Goal: Information Seeking & Learning: Check status

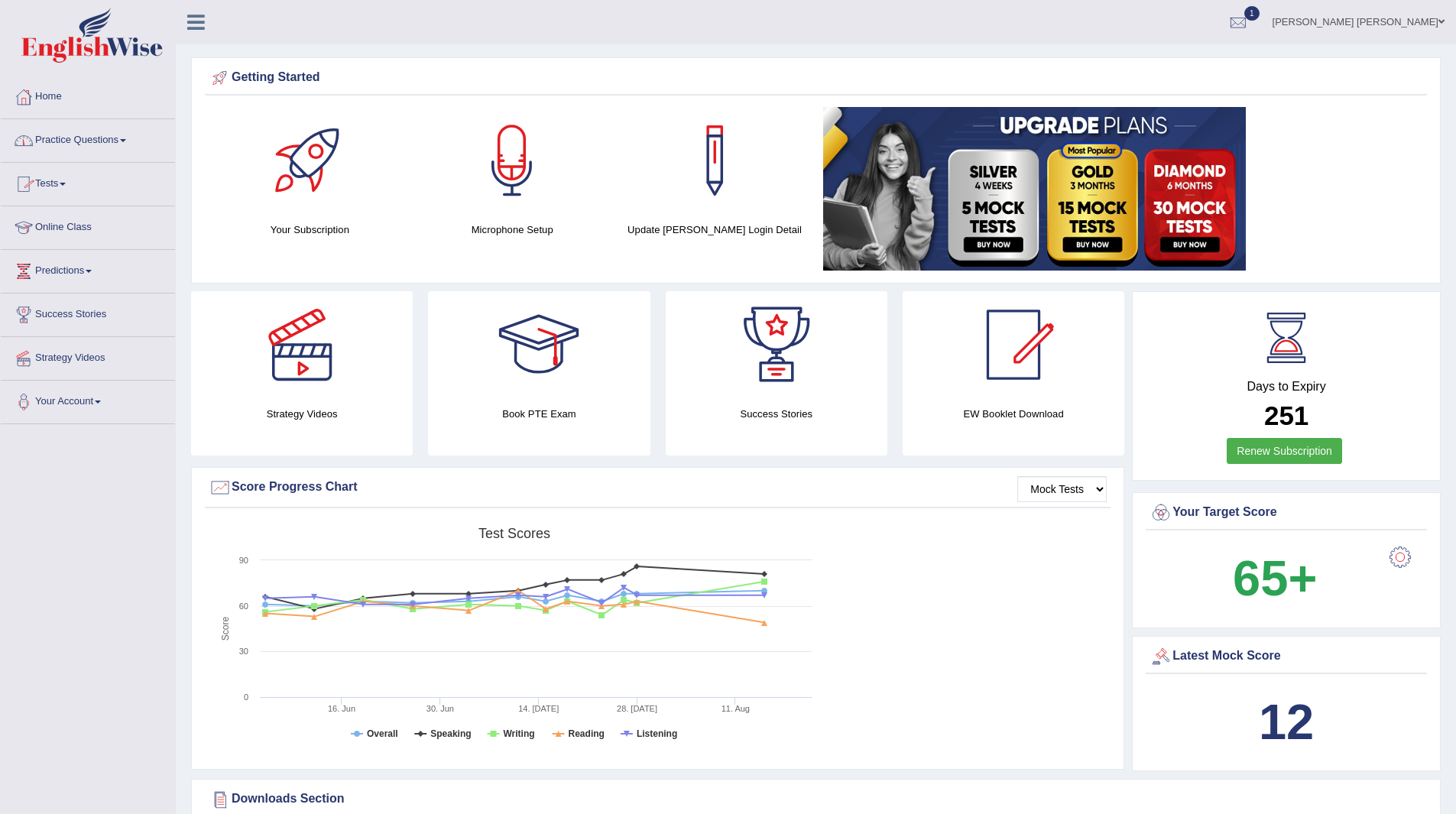
click at [66, 144] on link "Practice Questions" at bounding box center [88, 138] width 175 height 38
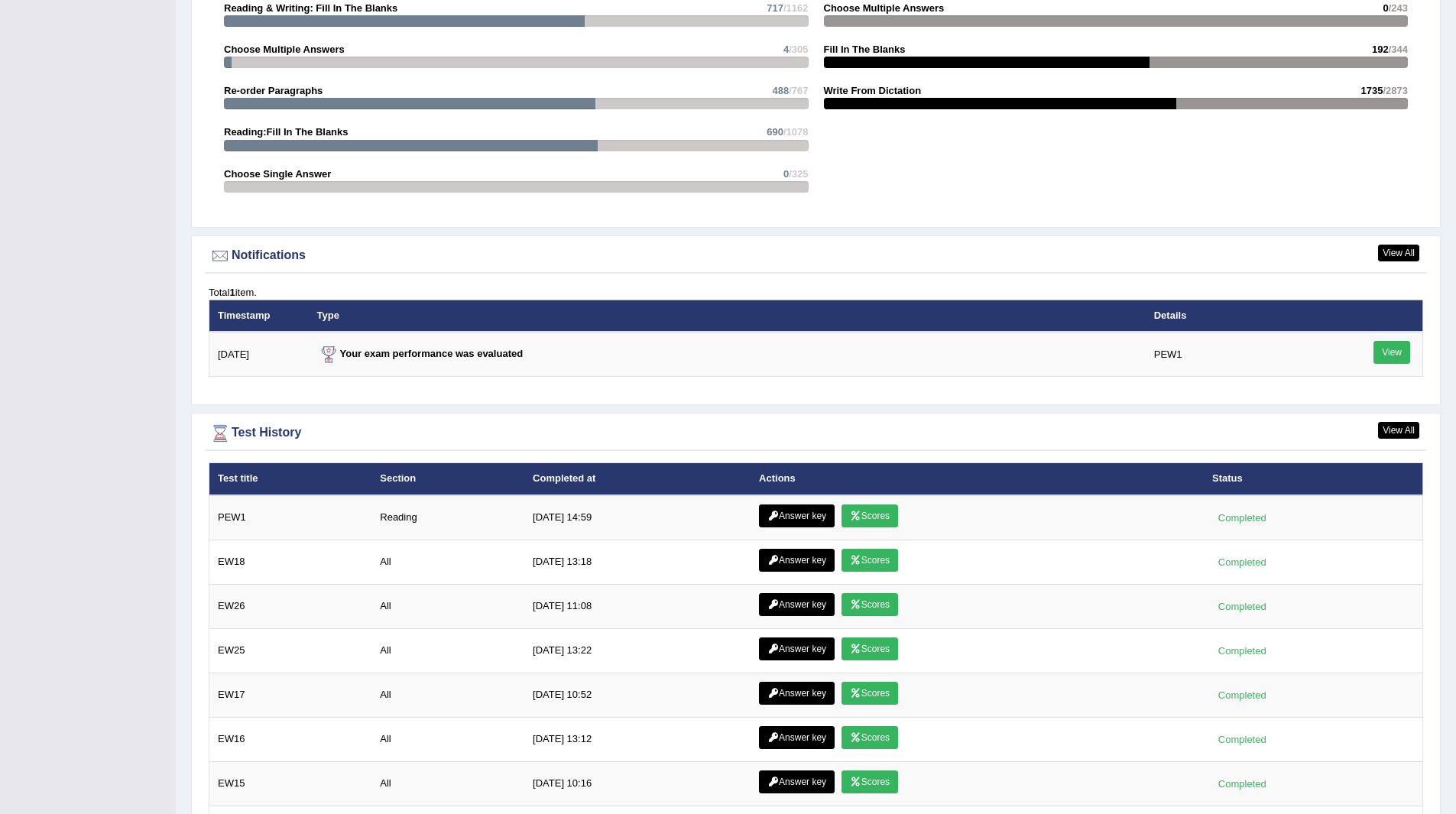
scroll to position [1745, 0]
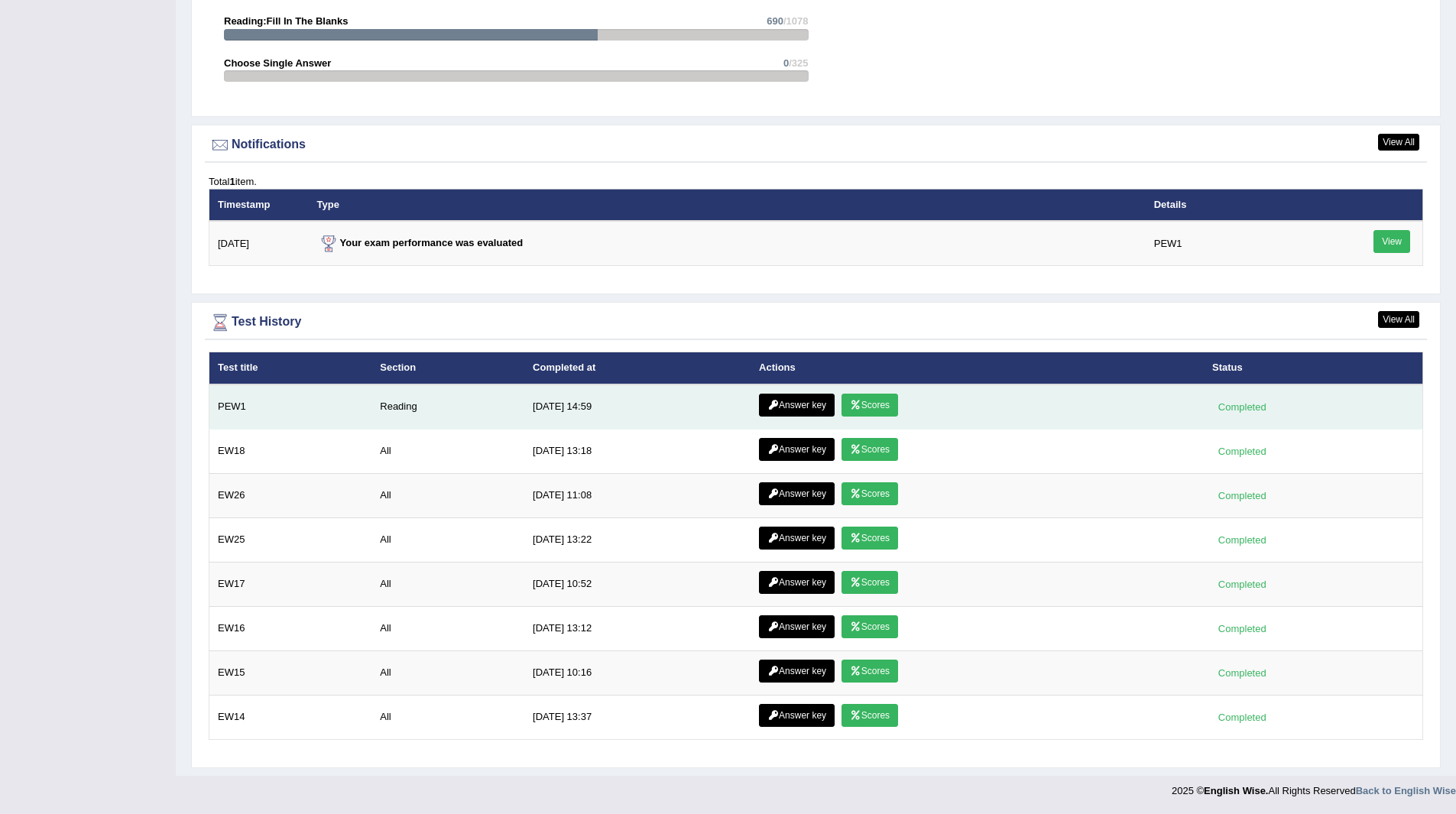
click at [876, 405] on link "Scores" at bounding box center [870, 405] width 56 height 23
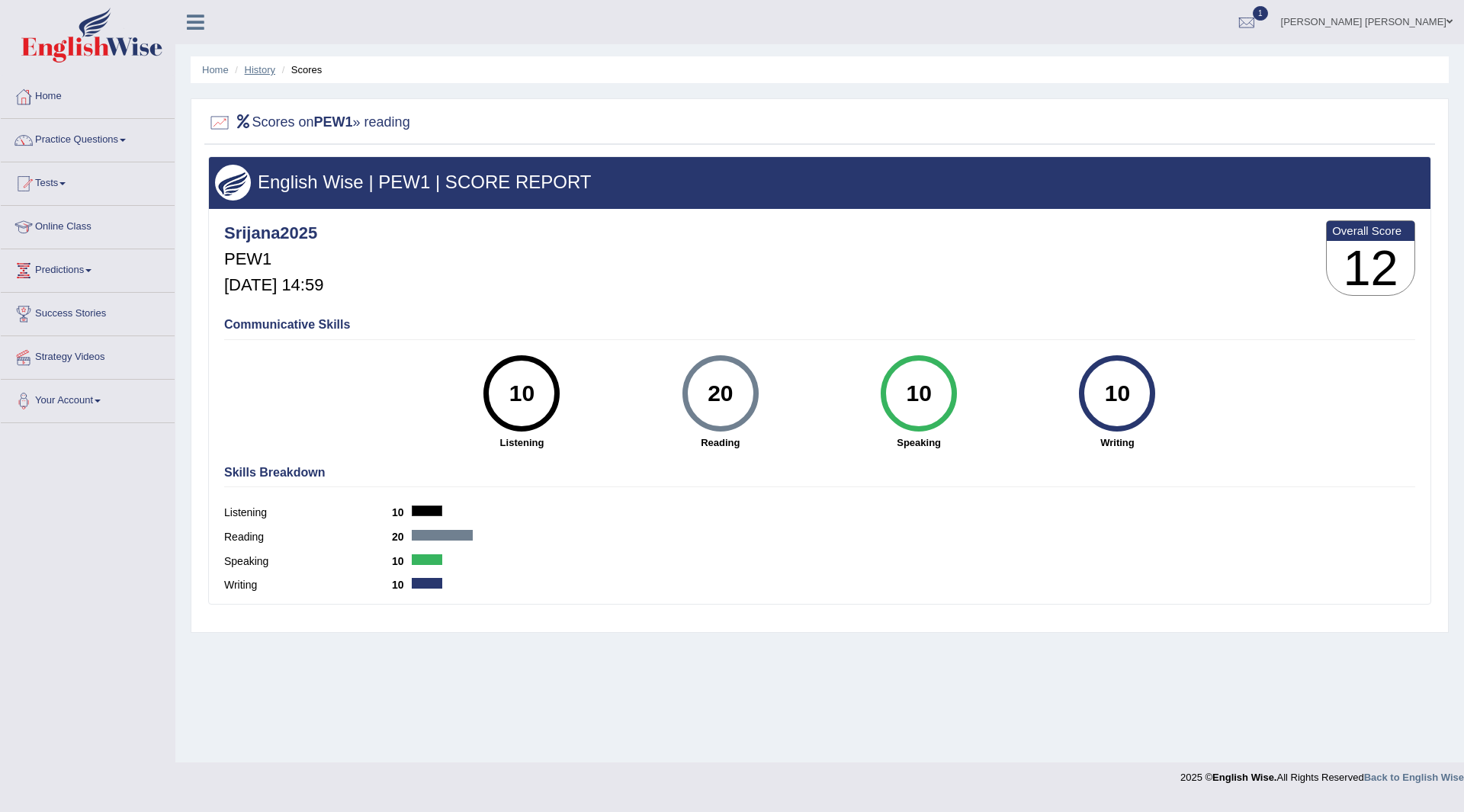
click at [269, 71] on link "History" at bounding box center [260, 69] width 30 height 11
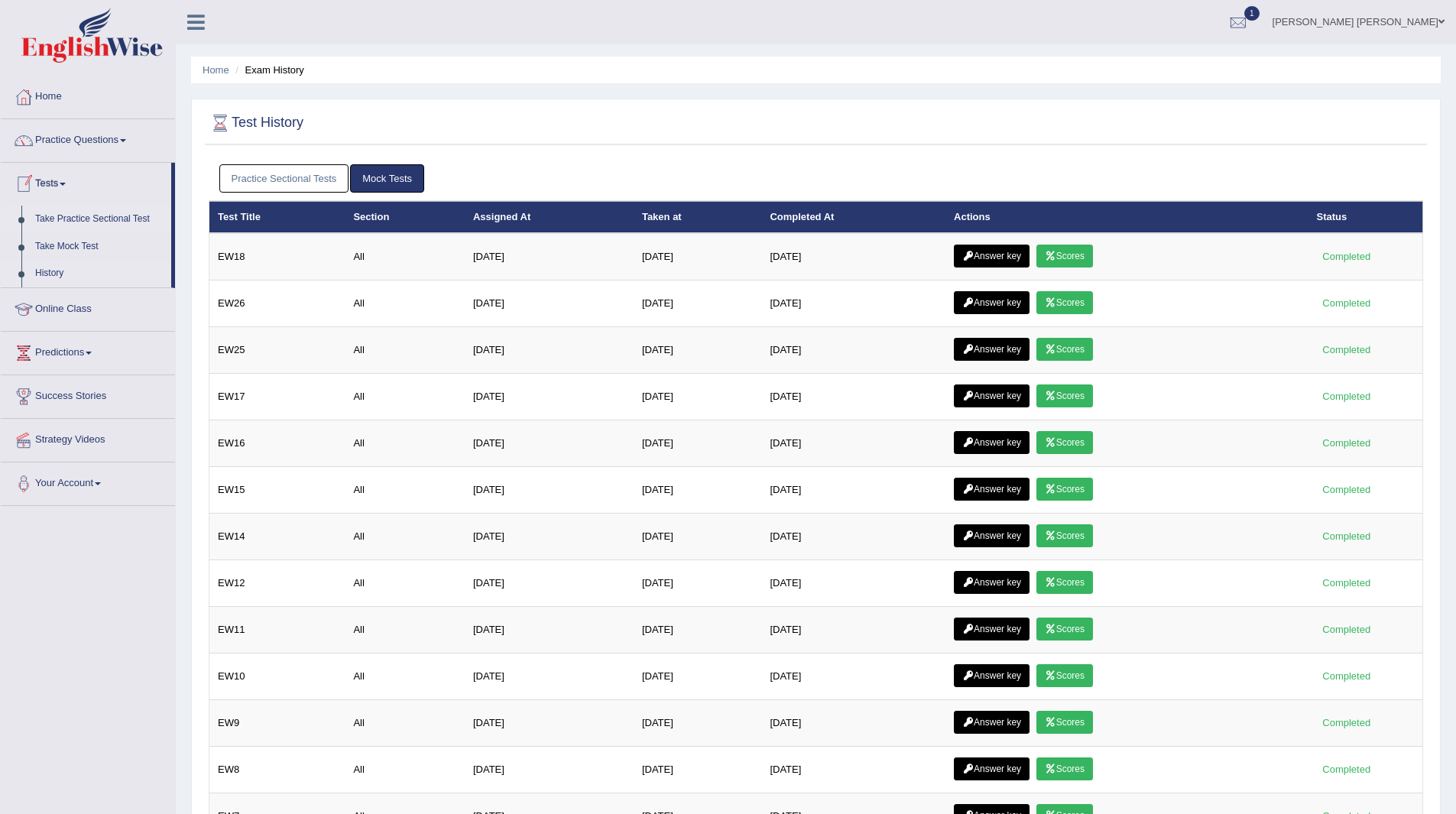
click at [84, 220] on link "Take Practice Sectional Test" at bounding box center [100, 219] width 143 height 28
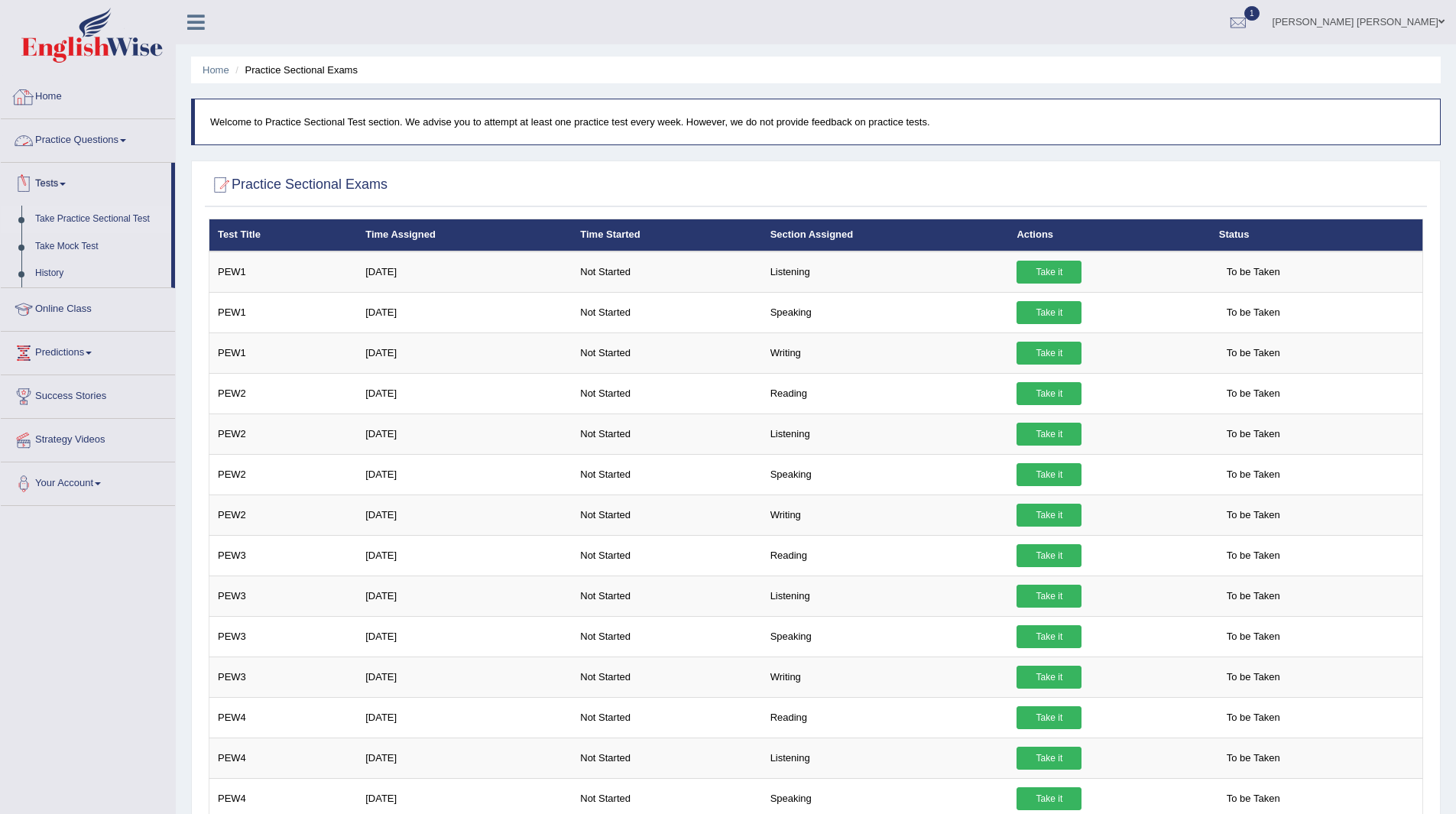
click at [53, 94] on link "Home" at bounding box center [88, 94] width 175 height 38
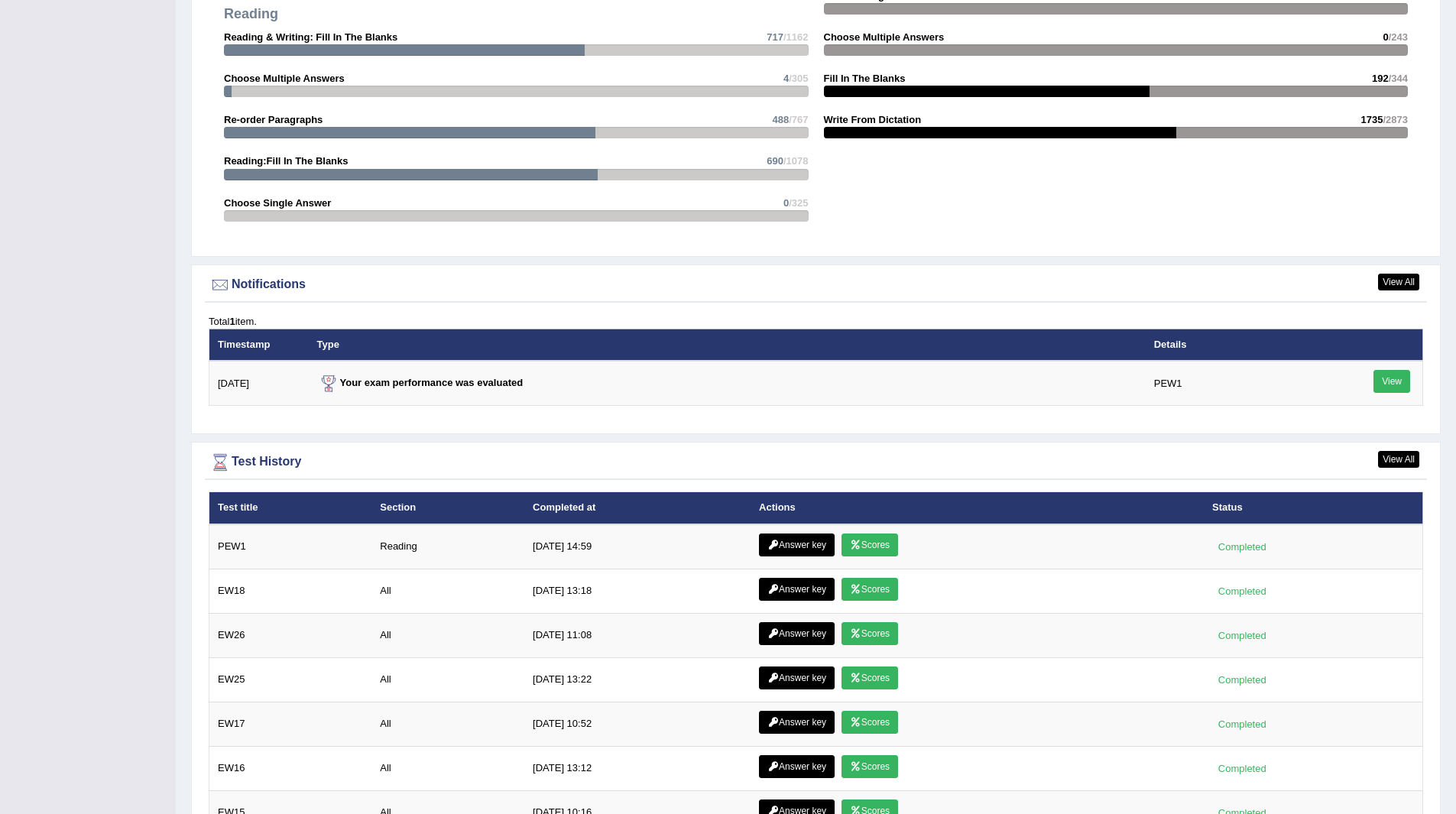
scroll to position [1680, 0]
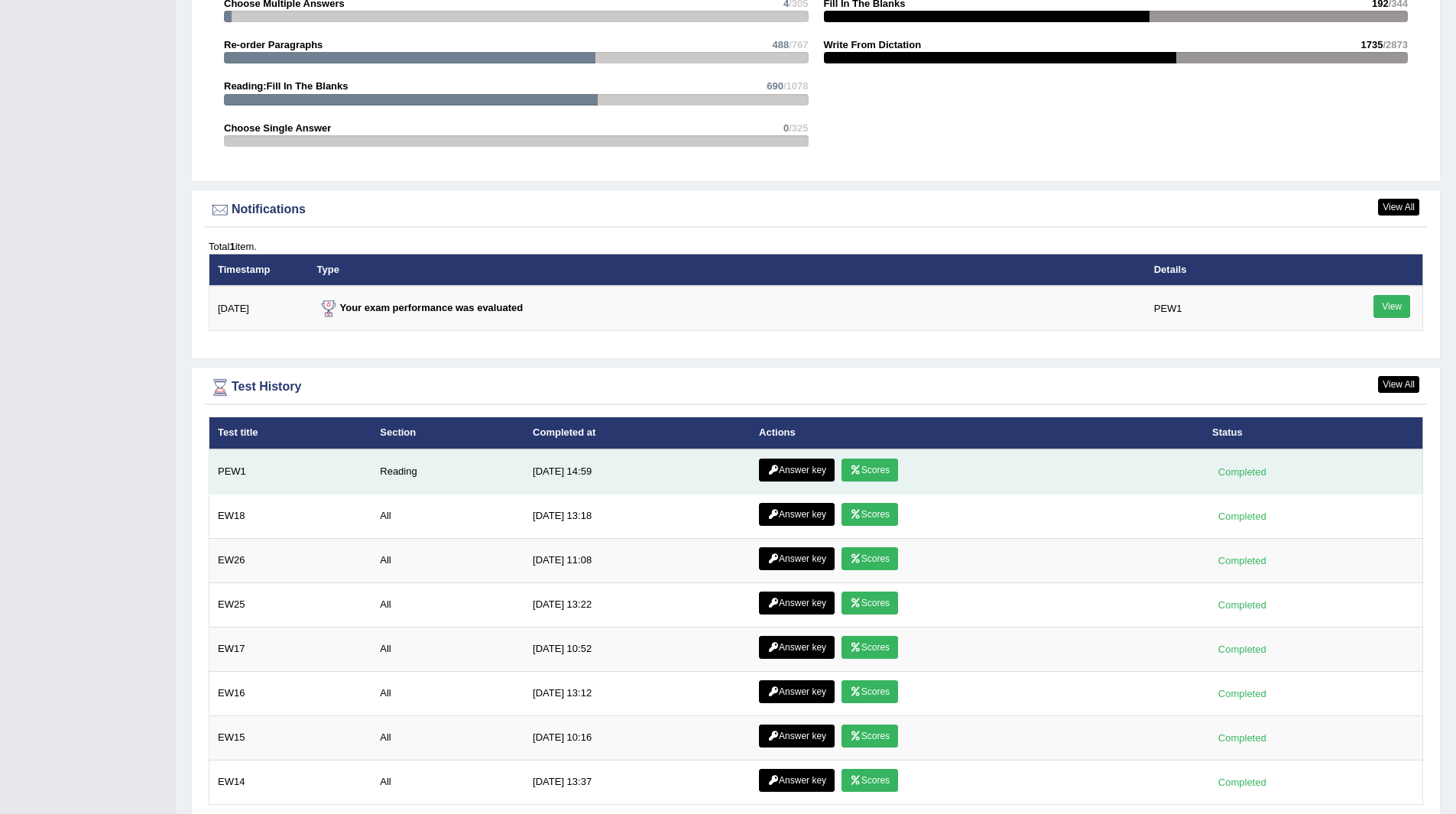
click at [405, 473] on td "Reading" at bounding box center [448, 471] width 153 height 45
click at [784, 471] on link "Answer key" at bounding box center [796, 470] width 75 height 23
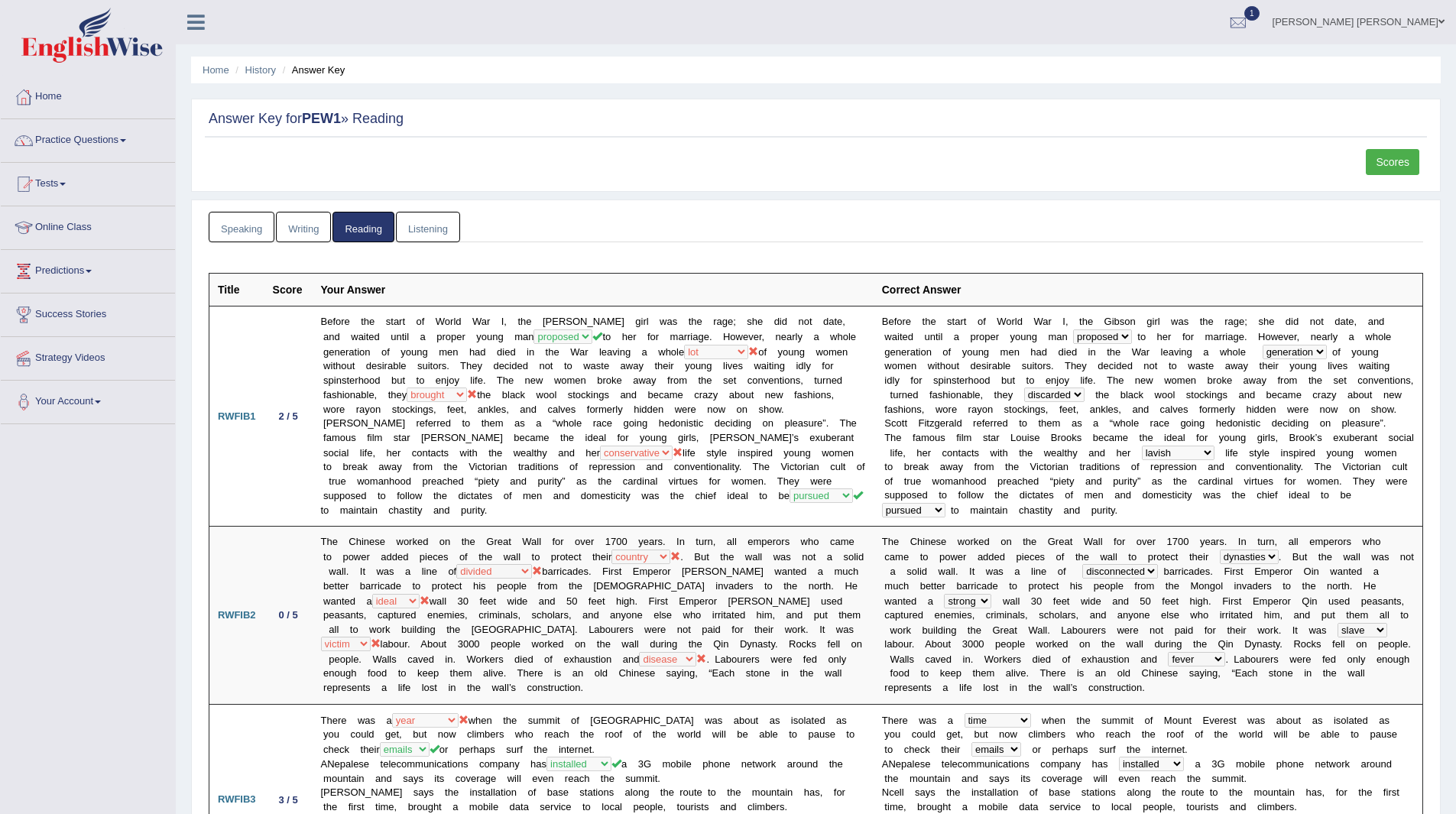
click at [239, 224] on link "Speaking" at bounding box center [242, 227] width 66 height 31
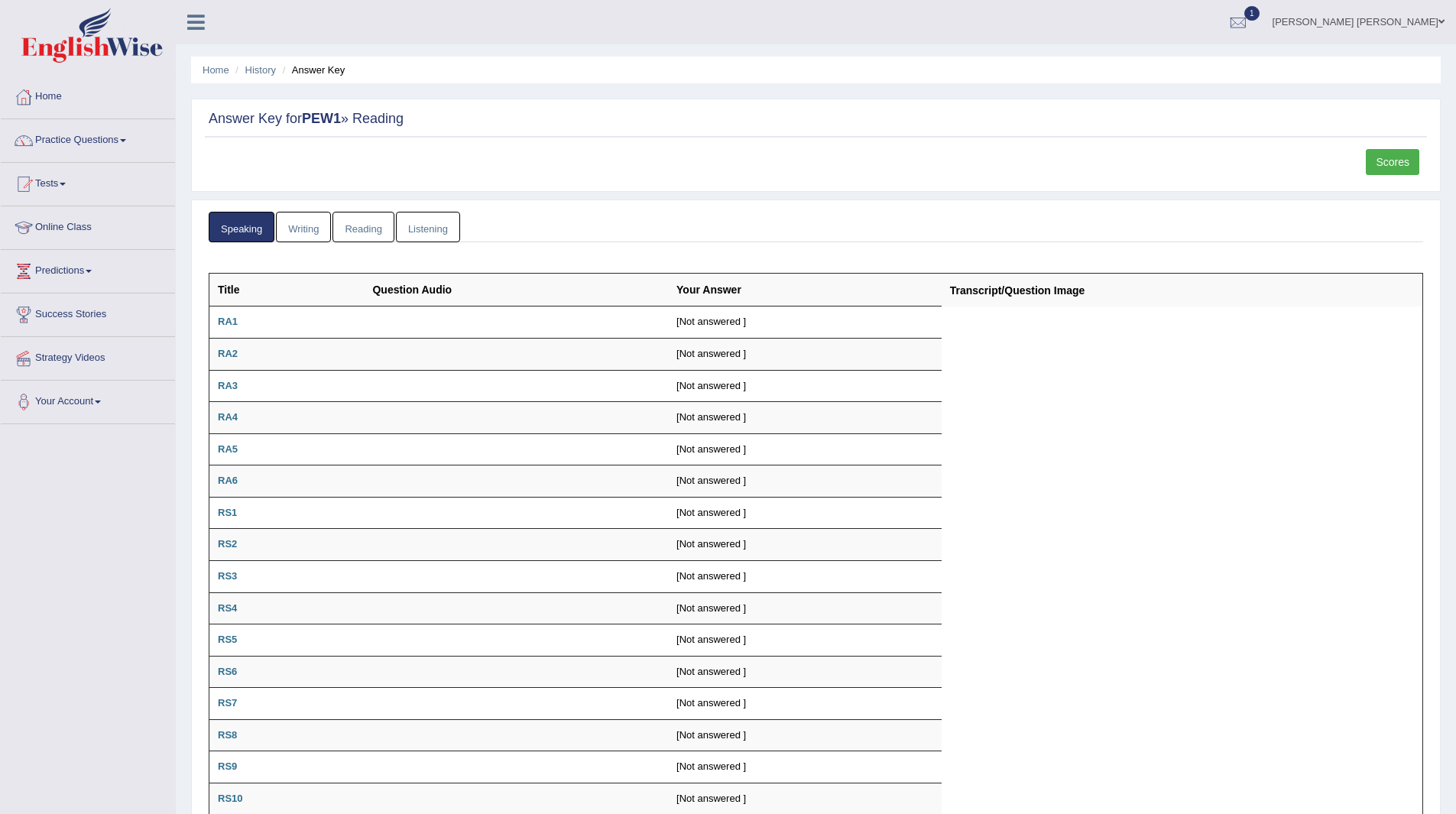
click at [295, 228] on link "Writing" at bounding box center [304, 227] width 55 height 31
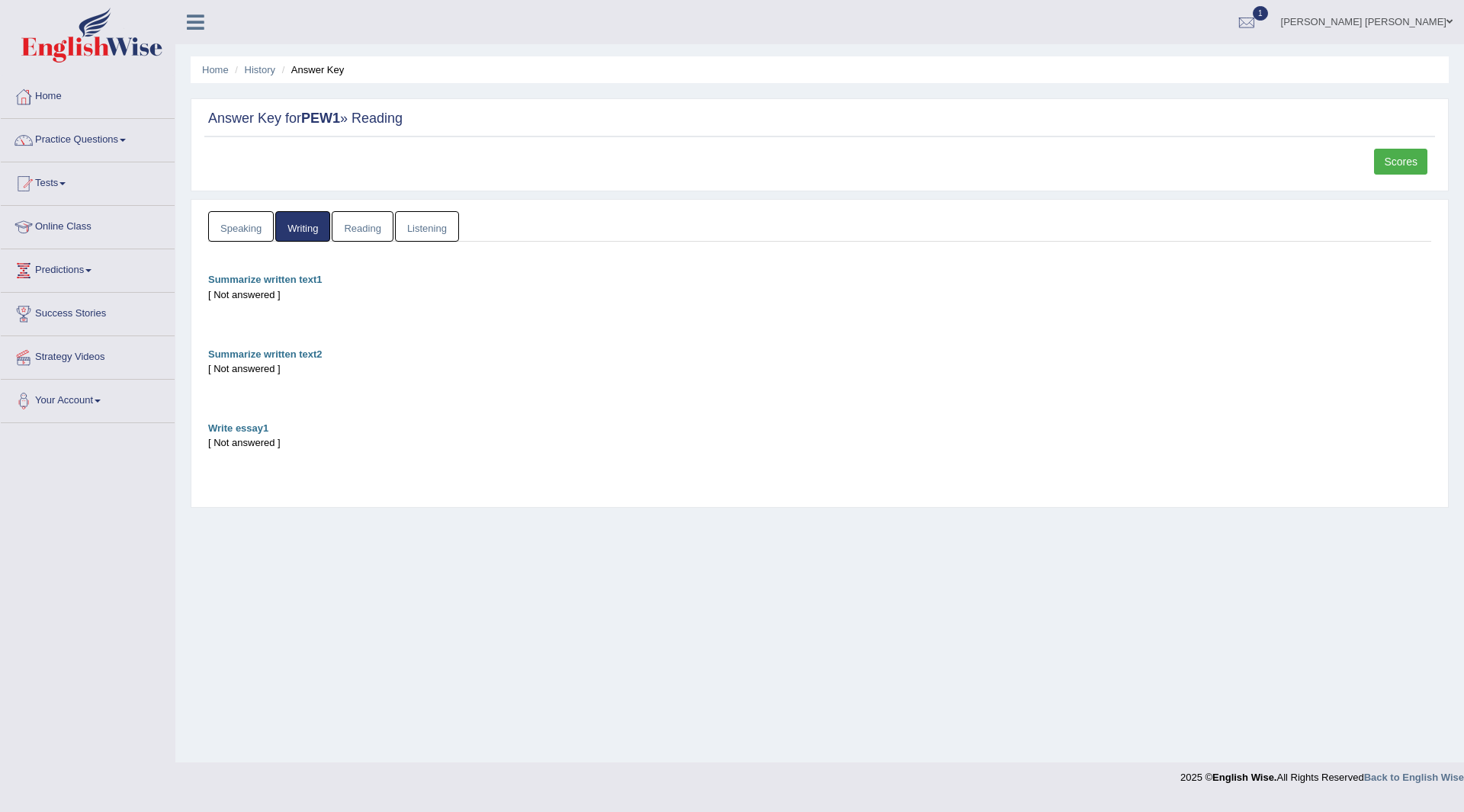
click at [372, 225] on link "Reading" at bounding box center [362, 227] width 61 height 31
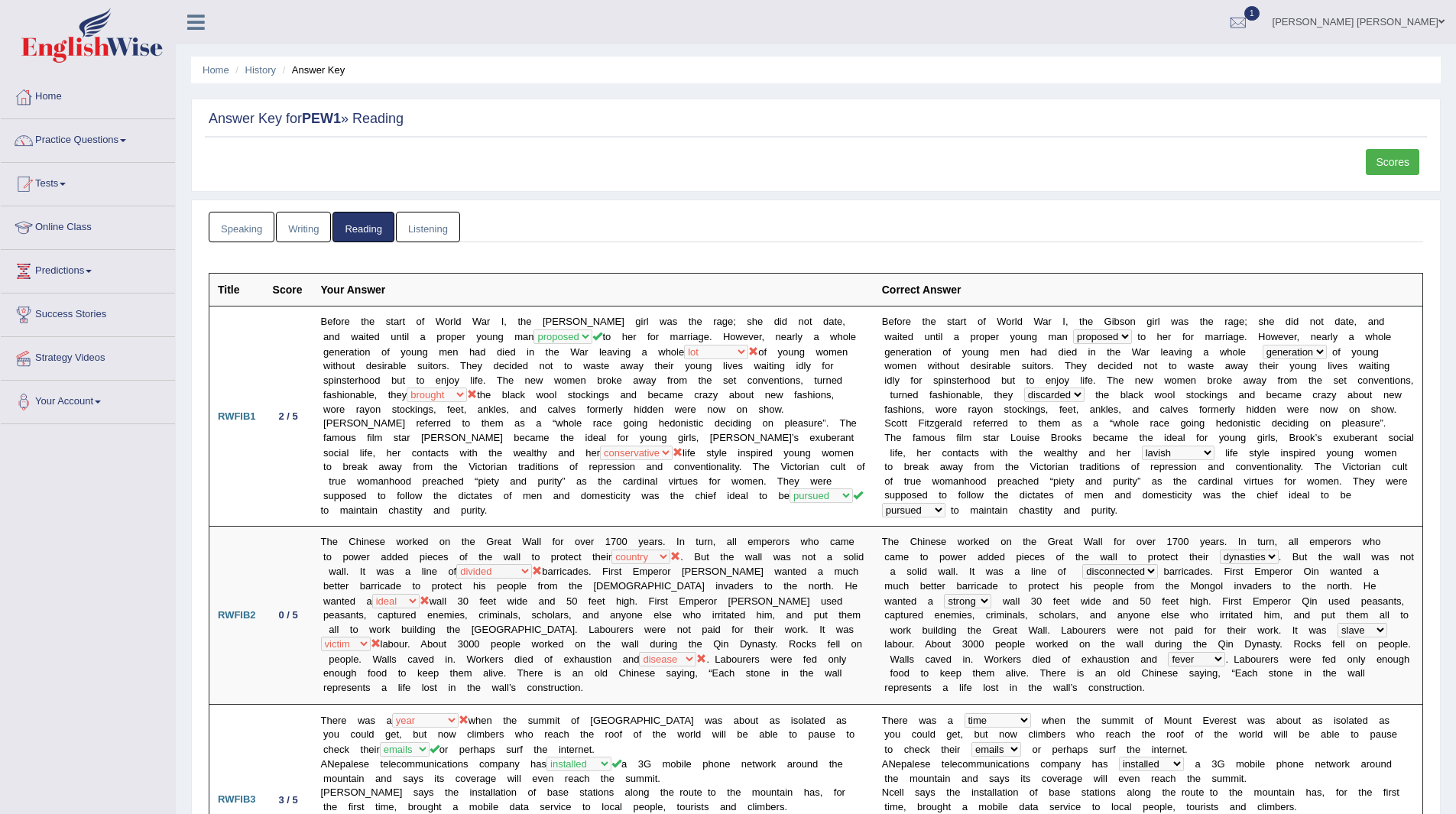
click at [432, 223] on link "Listening" at bounding box center [428, 227] width 64 height 31
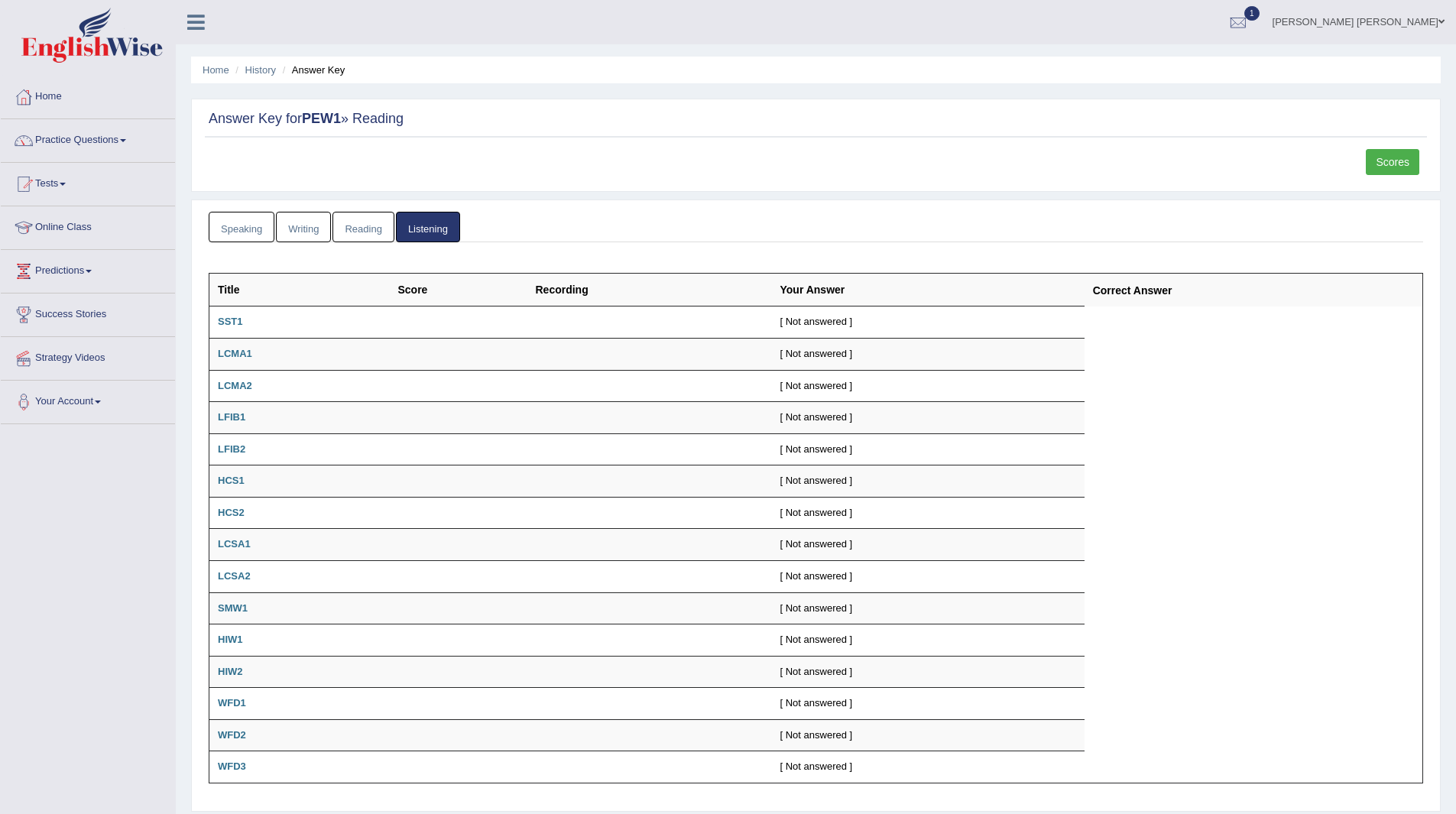
click at [1403, 161] on link "Scores" at bounding box center [1393, 161] width 53 height 26
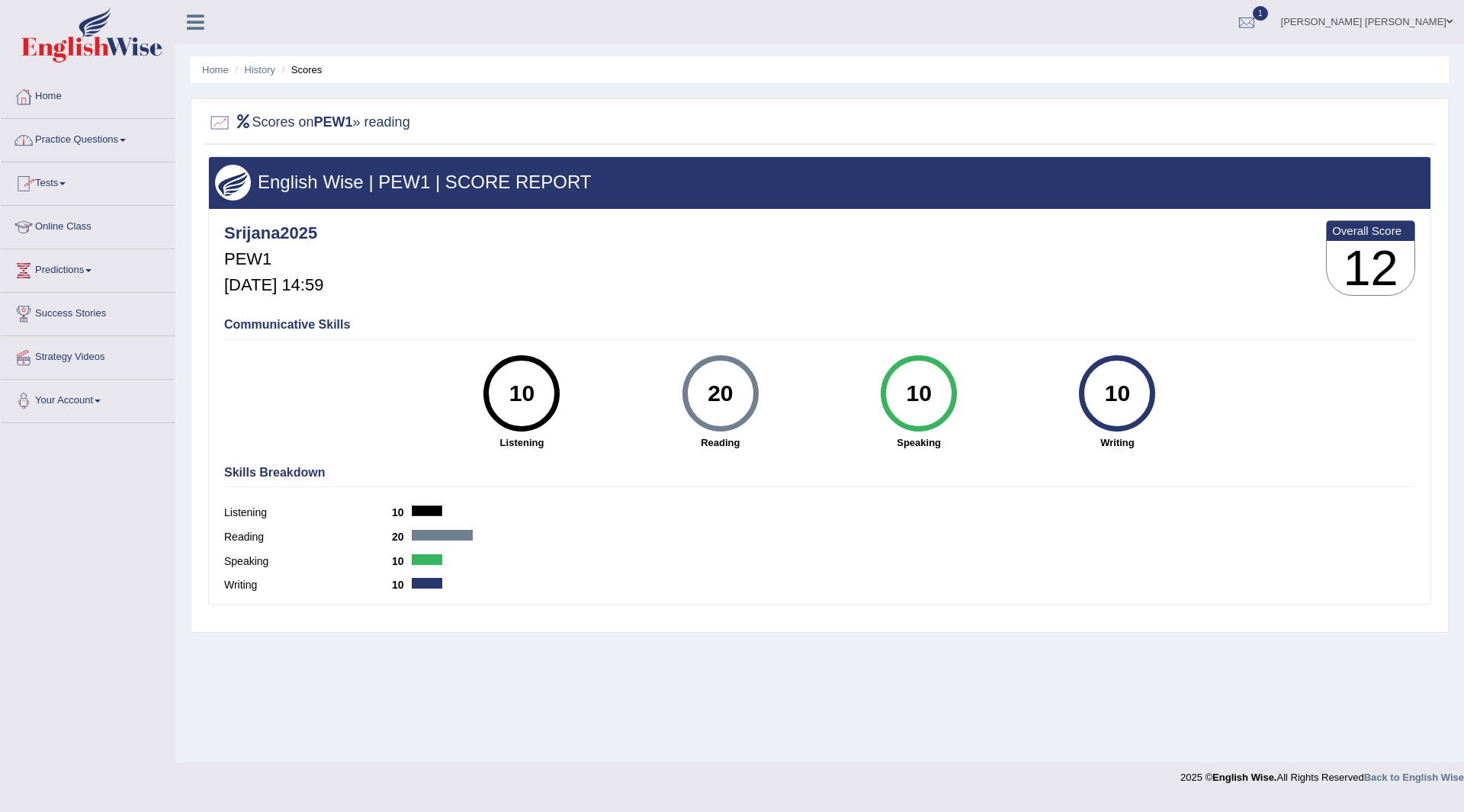
click at [71, 137] on link "Practice Questions" at bounding box center [88, 138] width 174 height 38
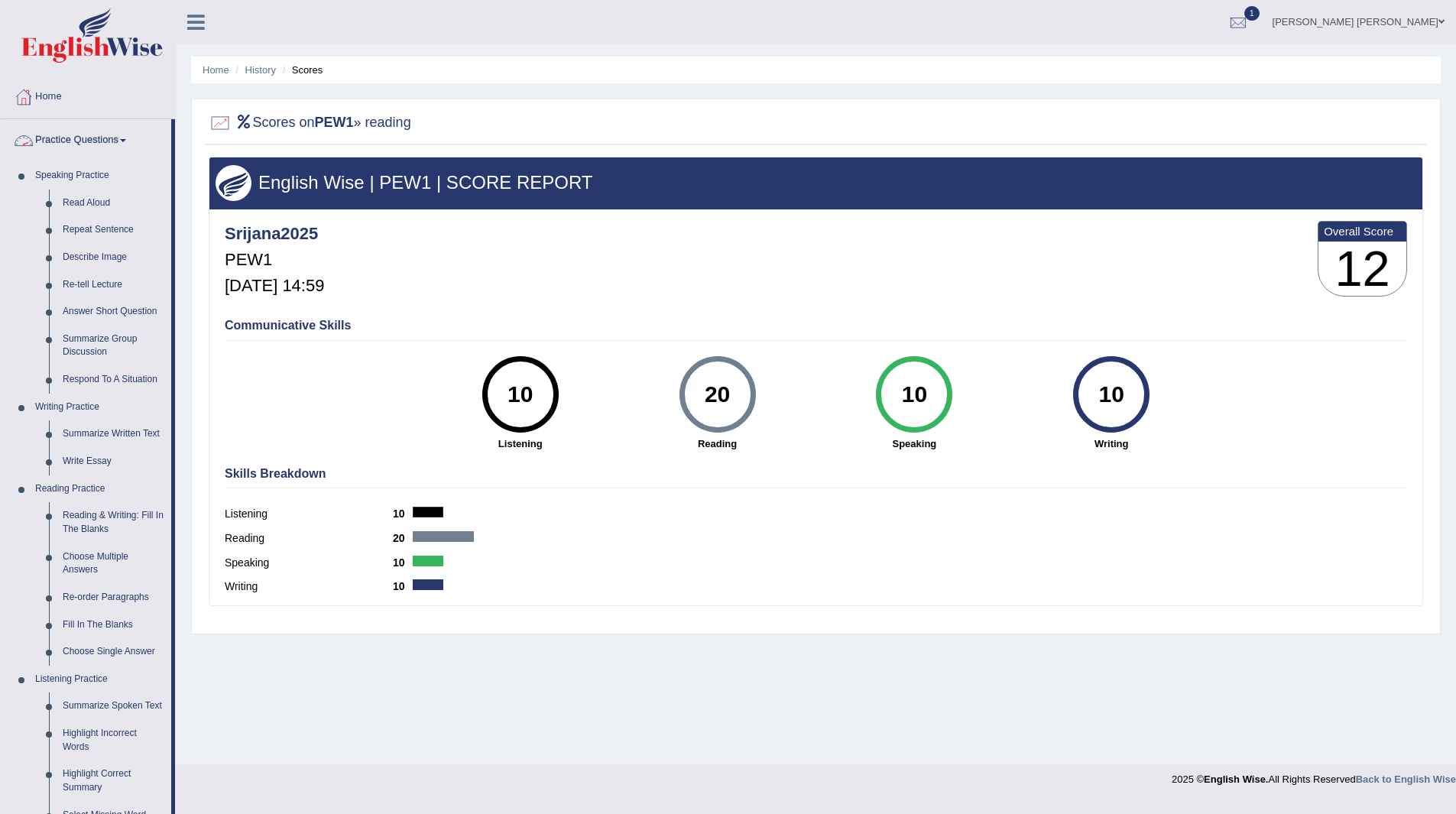
click at [53, 97] on link "Home" at bounding box center [88, 94] width 175 height 38
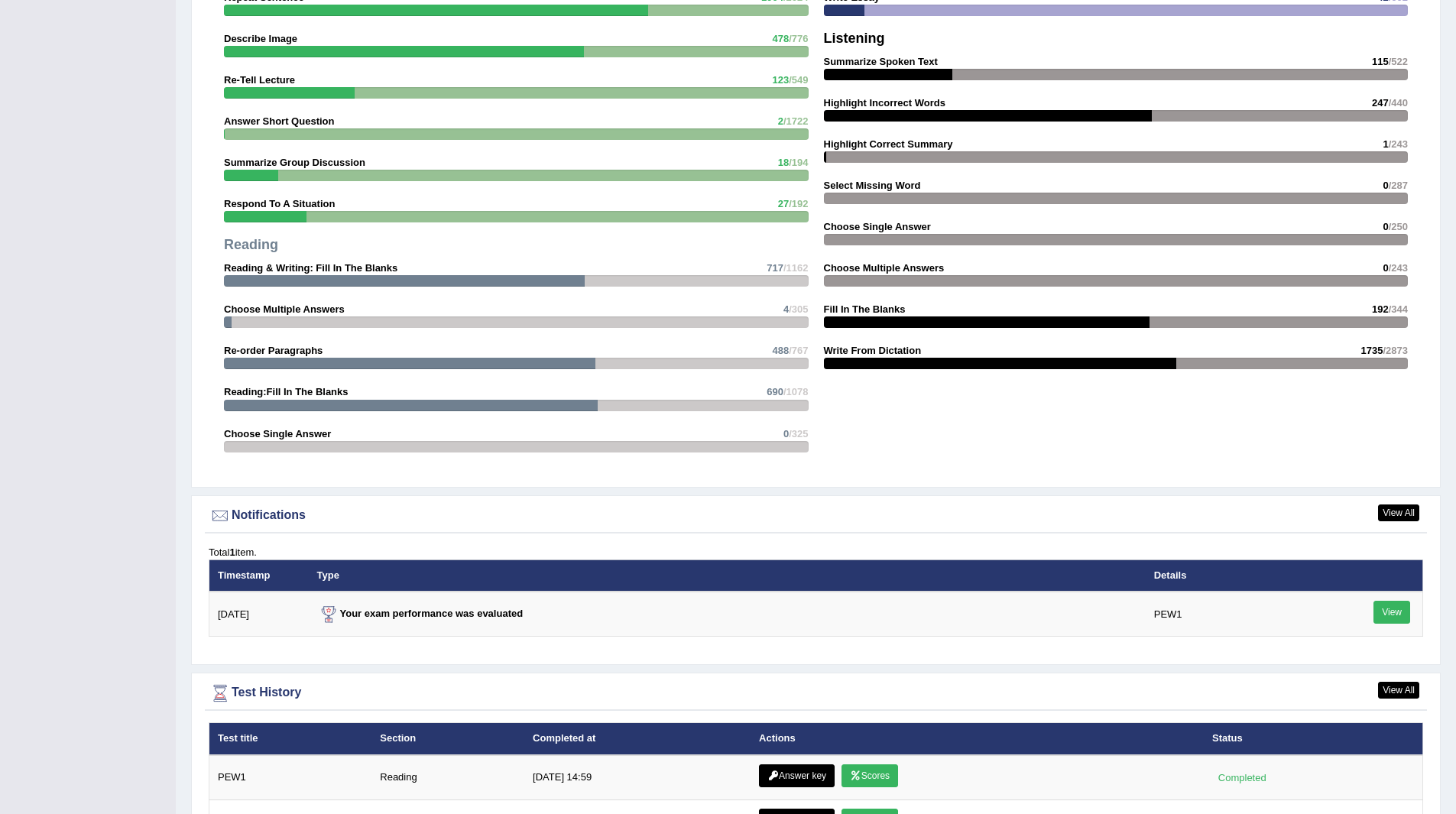
scroll to position [1745, 0]
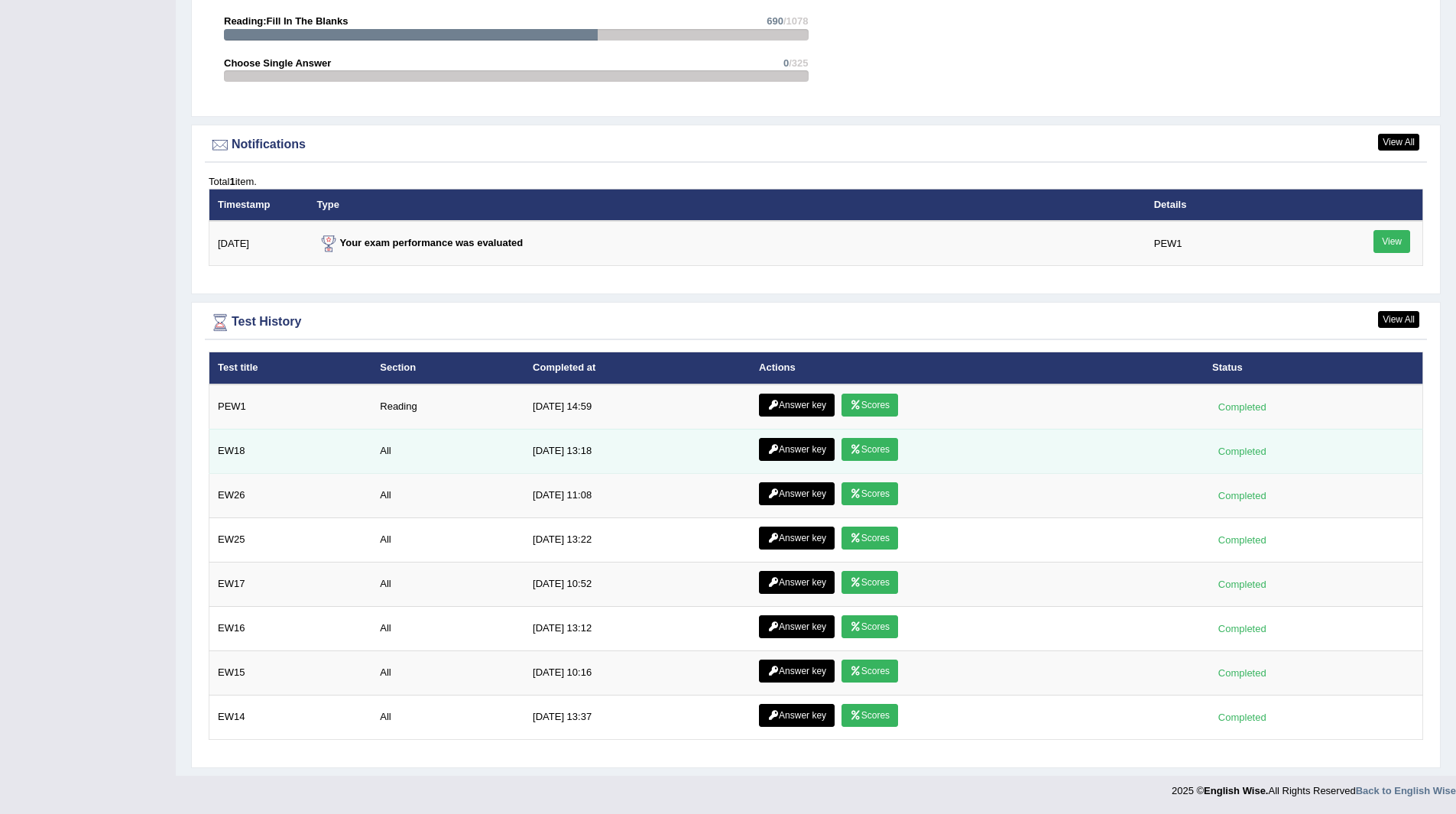
click at [866, 444] on link "Scores" at bounding box center [870, 449] width 56 height 23
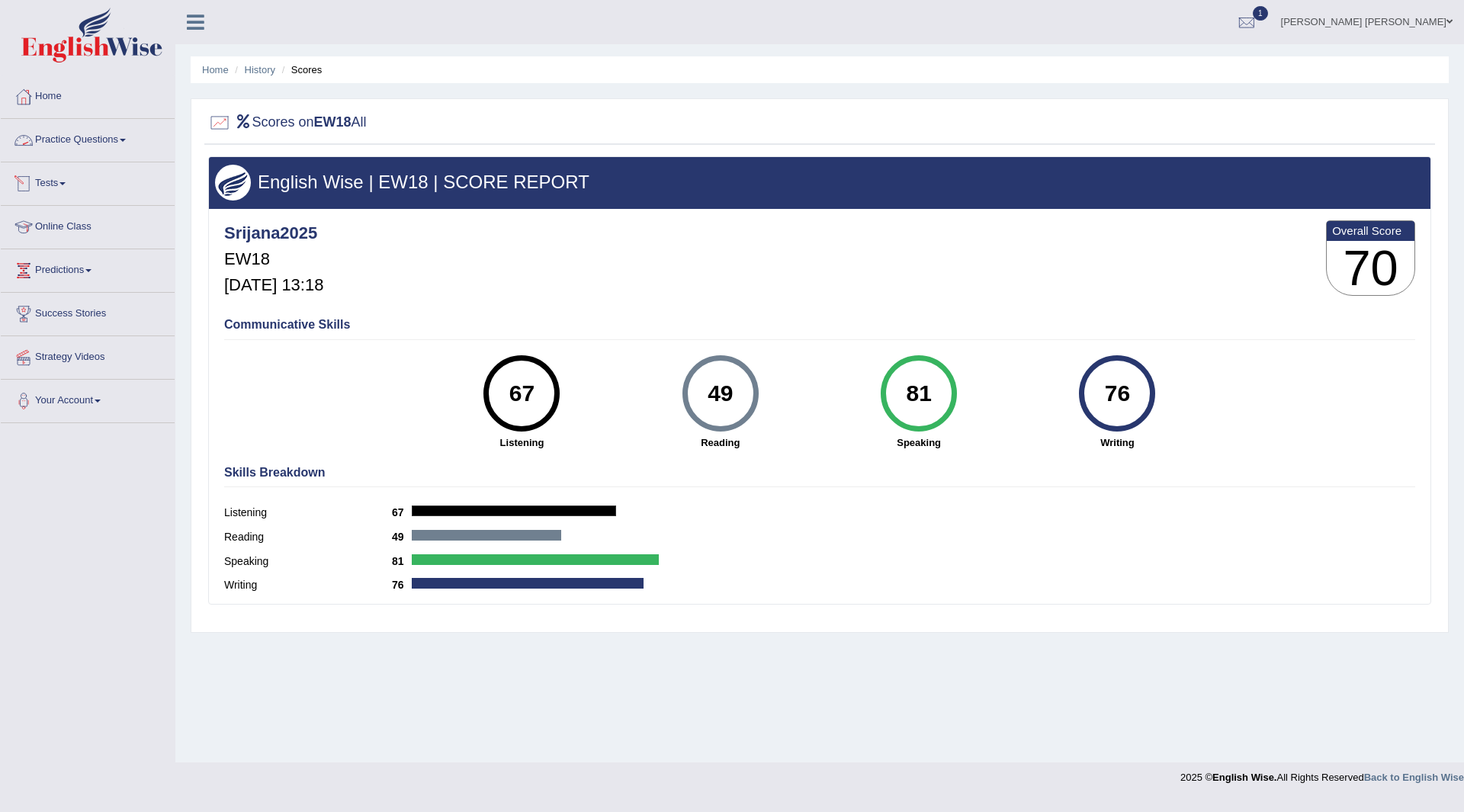
click at [63, 138] on link "Practice Questions" at bounding box center [88, 138] width 174 height 38
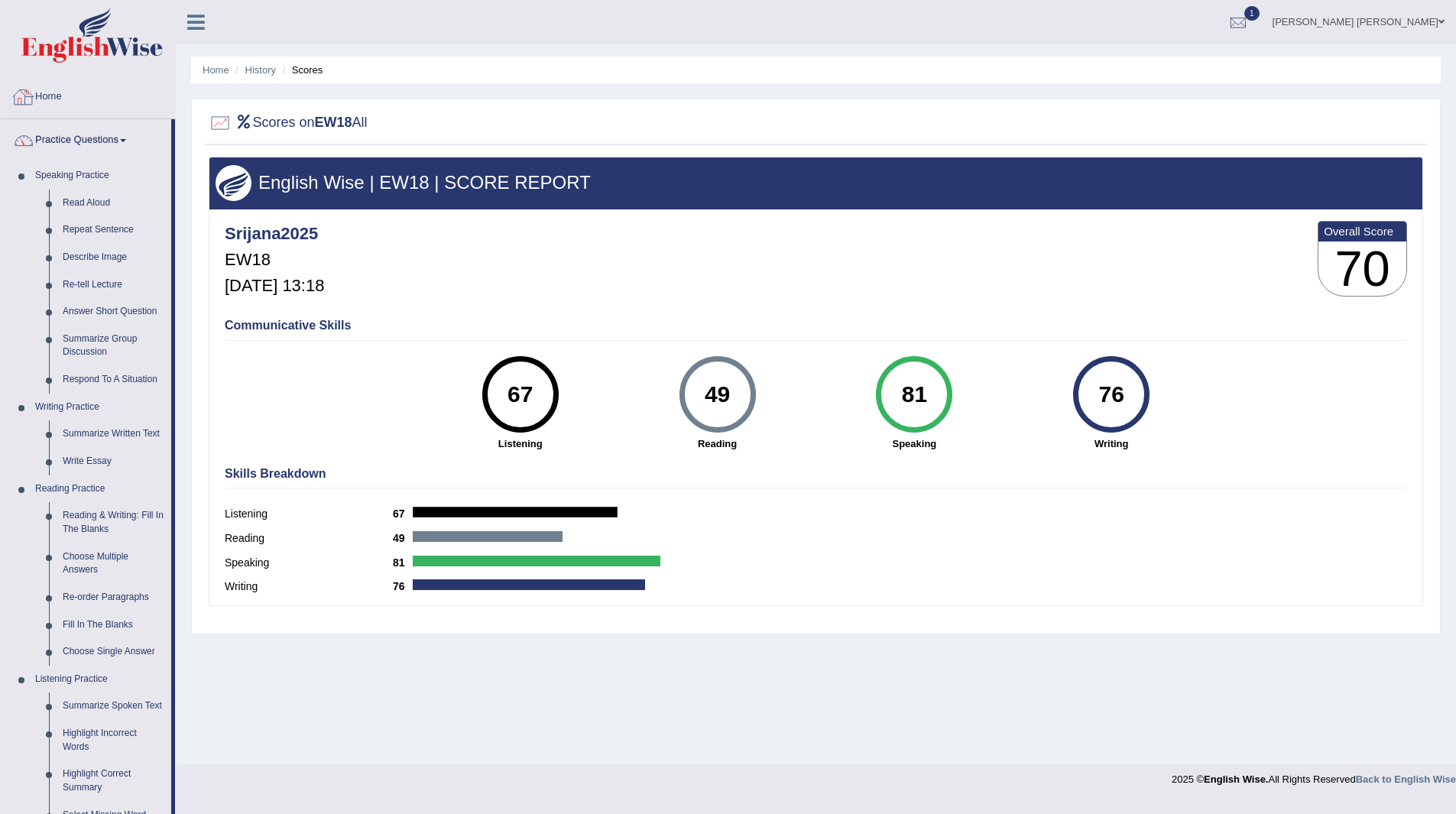
click at [52, 97] on link "Home" at bounding box center [88, 94] width 175 height 38
